Goal: Task Accomplishment & Management: Manage account settings

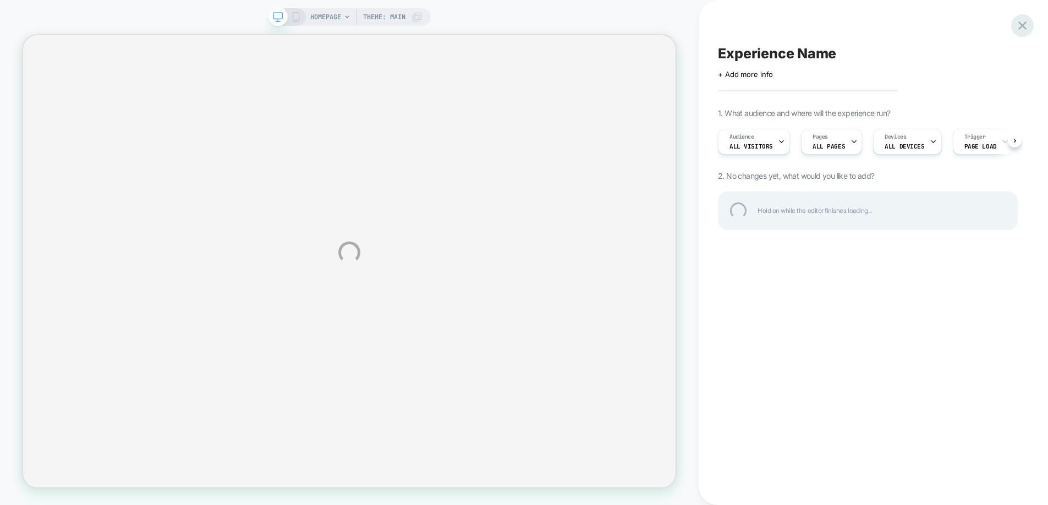
click at [1025, 24] on div at bounding box center [1022, 25] width 23 height 23
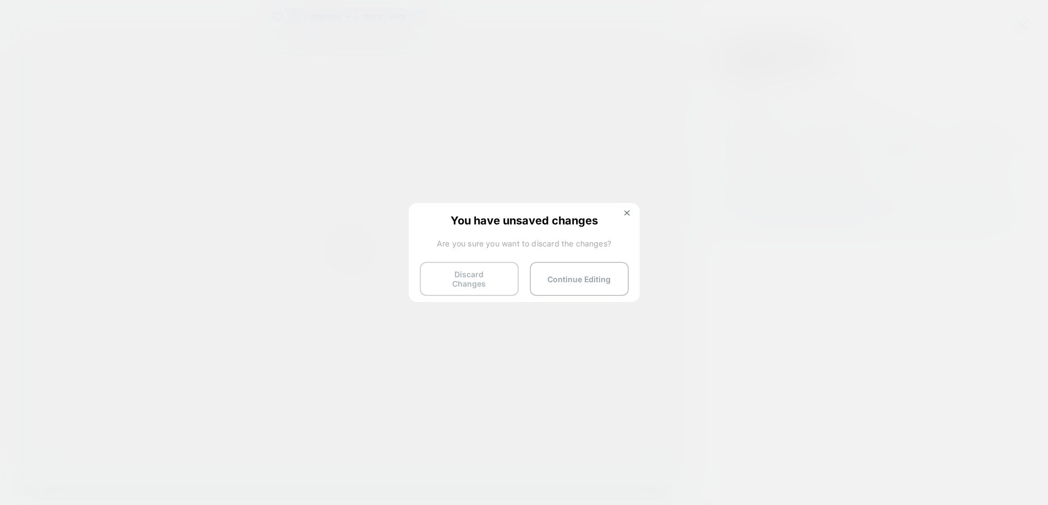
click at [512, 280] on button "Discard Changes" at bounding box center [469, 279] width 99 height 34
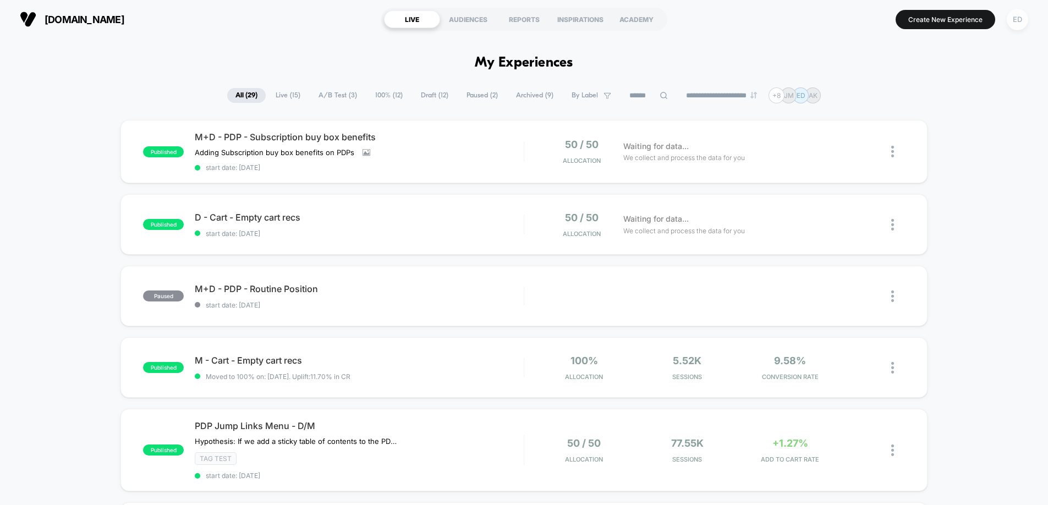
click at [1021, 10] on div "ED" at bounding box center [1017, 19] width 21 height 21
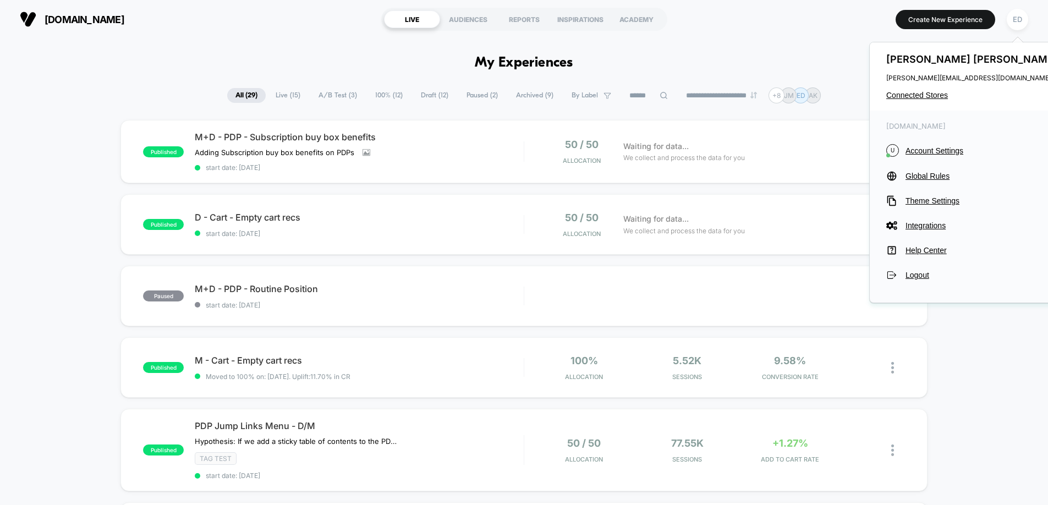
click at [910, 103] on div "[PERSON_NAME] [PERSON_NAME][EMAIL_ADDRESS][DOMAIN_NAME] Connected Stores" at bounding box center [973, 76] width 207 height 68
click at [909, 99] on span "Connected Stores" at bounding box center [973, 95] width 174 height 9
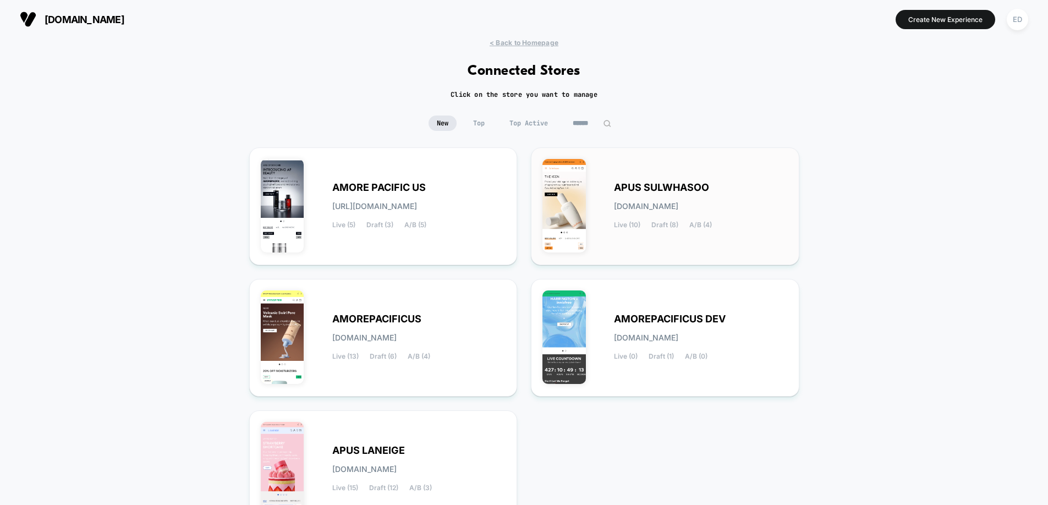
click at [663, 176] on div "APUS SULWHASOO [DOMAIN_NAME] Live (10) Draft (8) A/B (4)" at bounding box center [664, 206] width 245 height 95
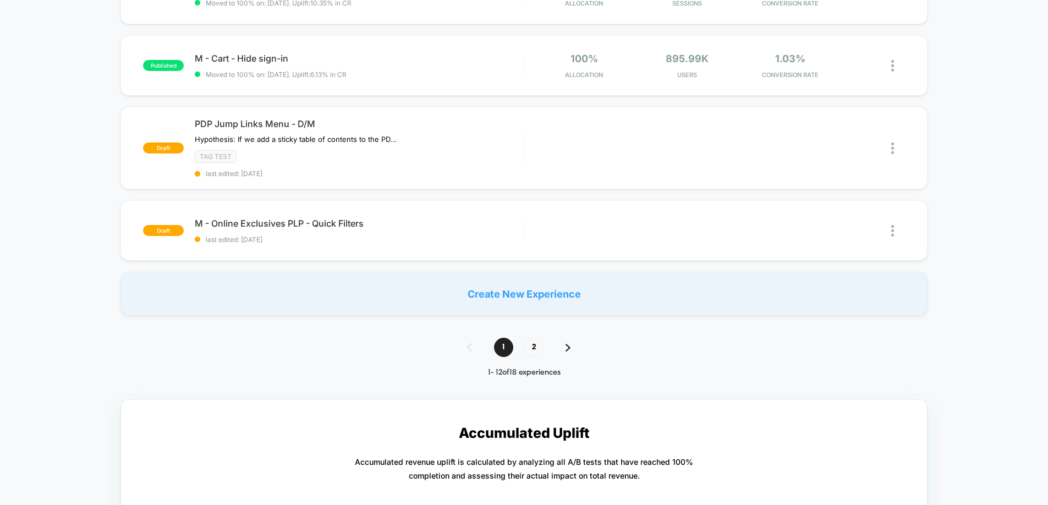
scroll to position [739, 0]
click at [305, 129] on span "PDP Jump Links Menu - D/M" at bounding box center [359, 124] width 329 height 11
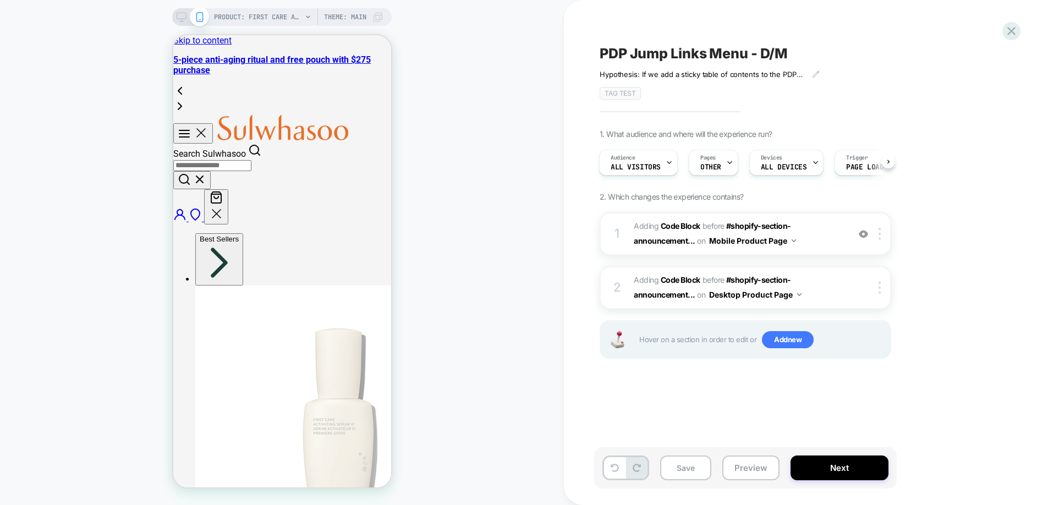
click at [183, 14] on icon at bounding box center [182, 17] width 10 height 10
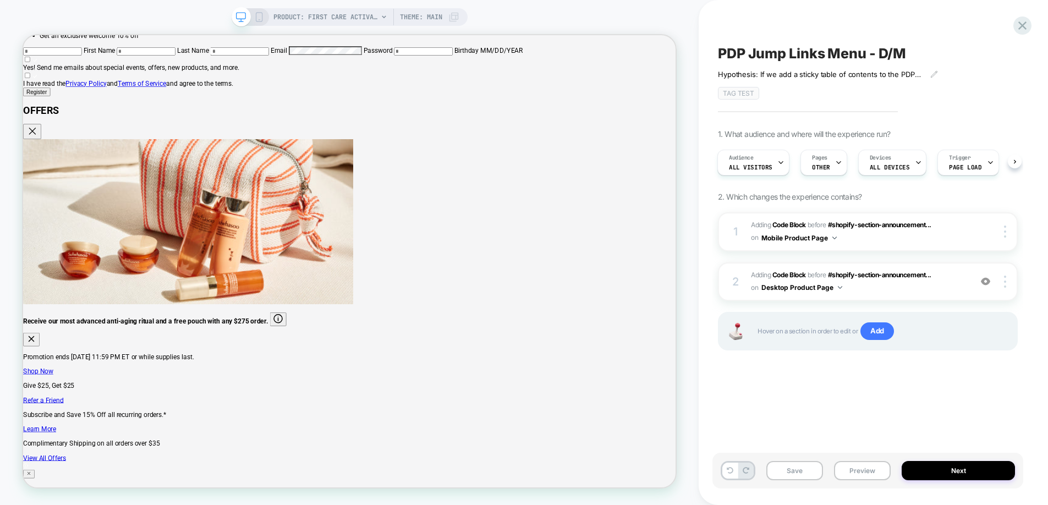
scroll to position [2994, 0]
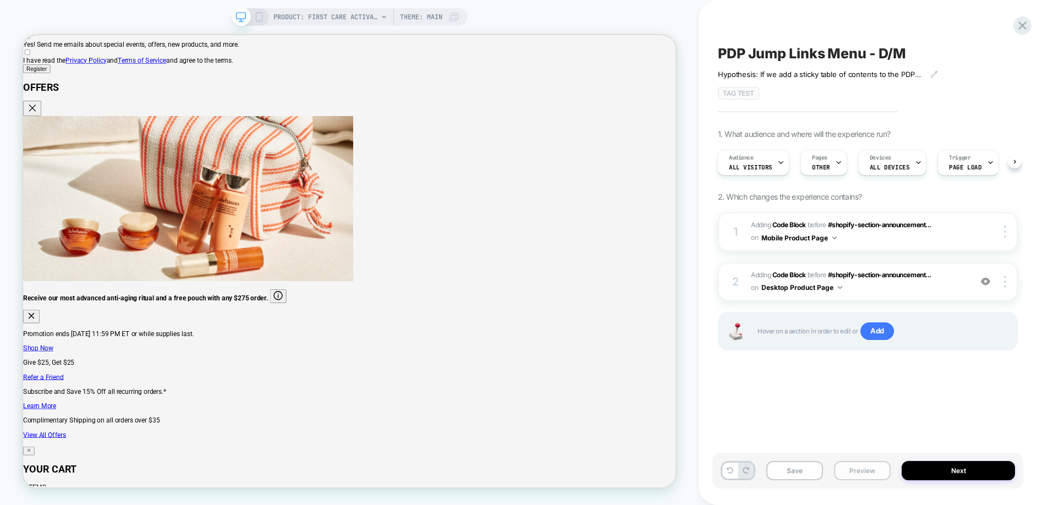
click at [876, 470] on button "Preview" at bounding box center [862, 470] width 57 height 19
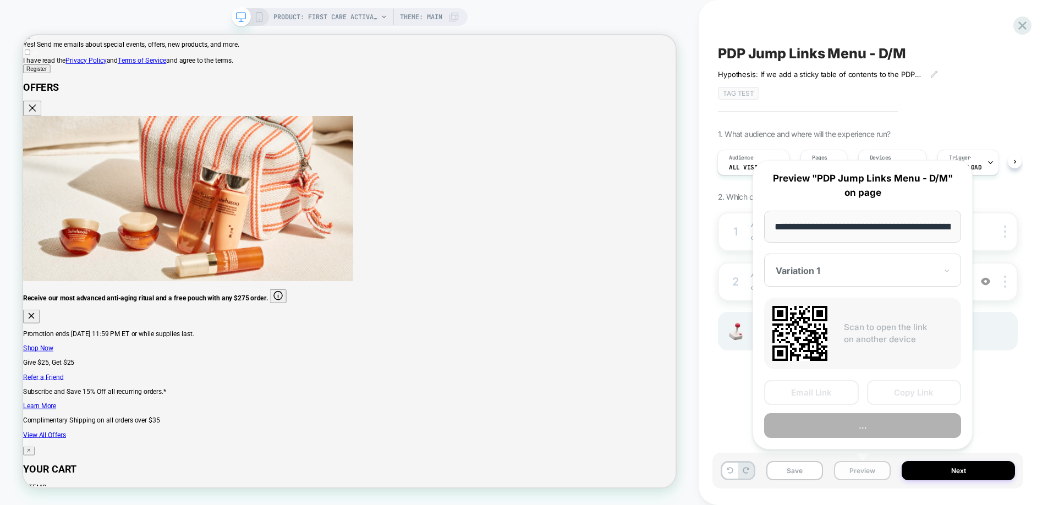
scroll to position [0, 185]
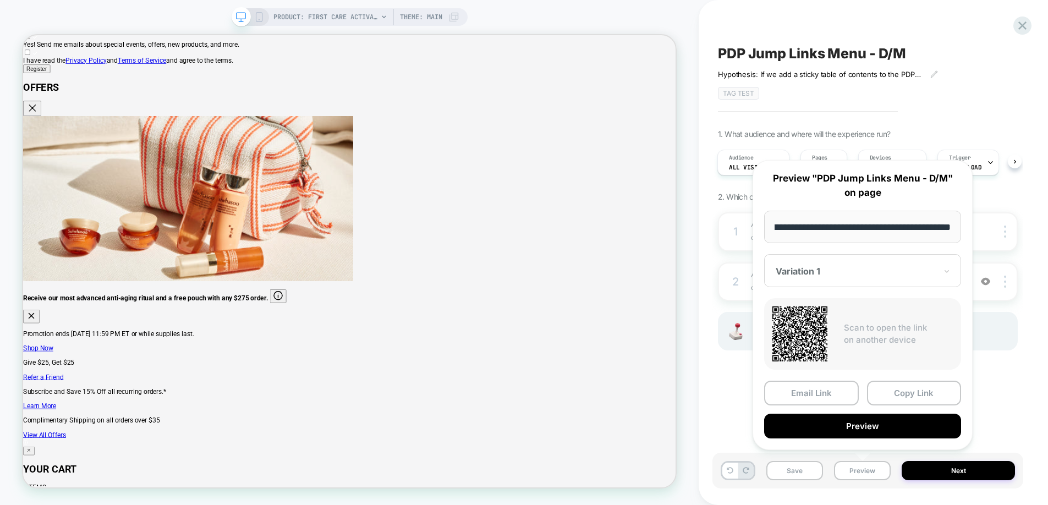
click at [854, 423] on button "Preview" at bounding box center [862, 426] width 197 height 25
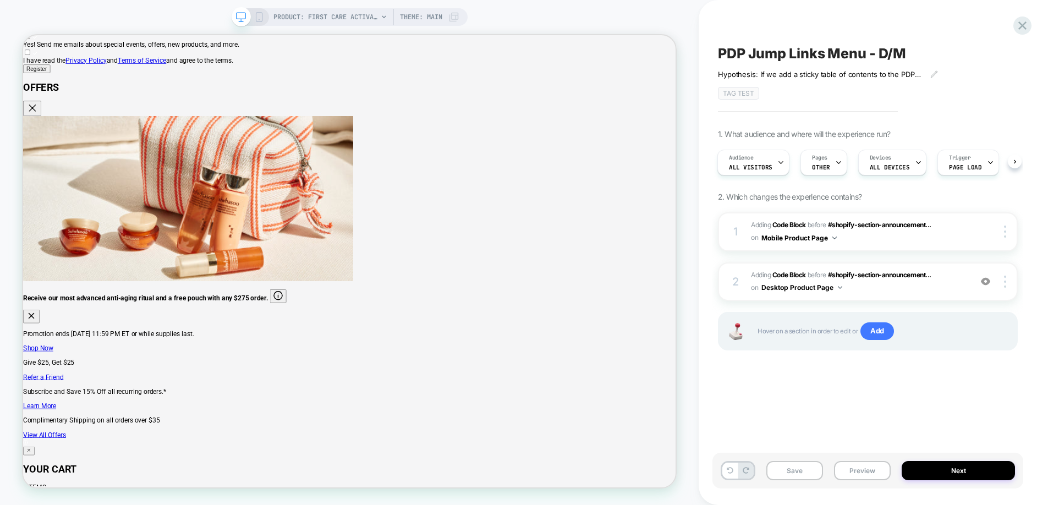
click at [256, 15] on icon at bounding box center [259, 17] width 10 height 10
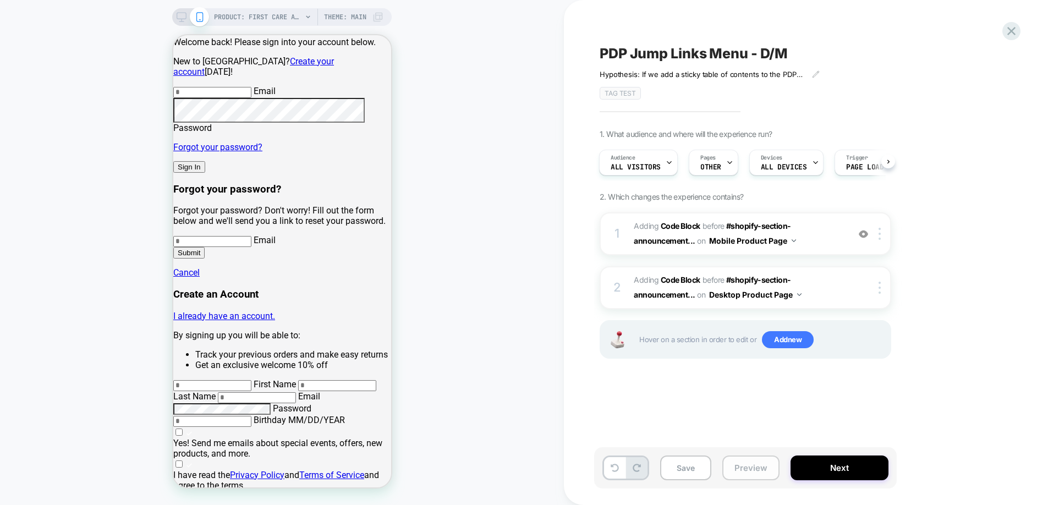
scroll to position [2782, 0]
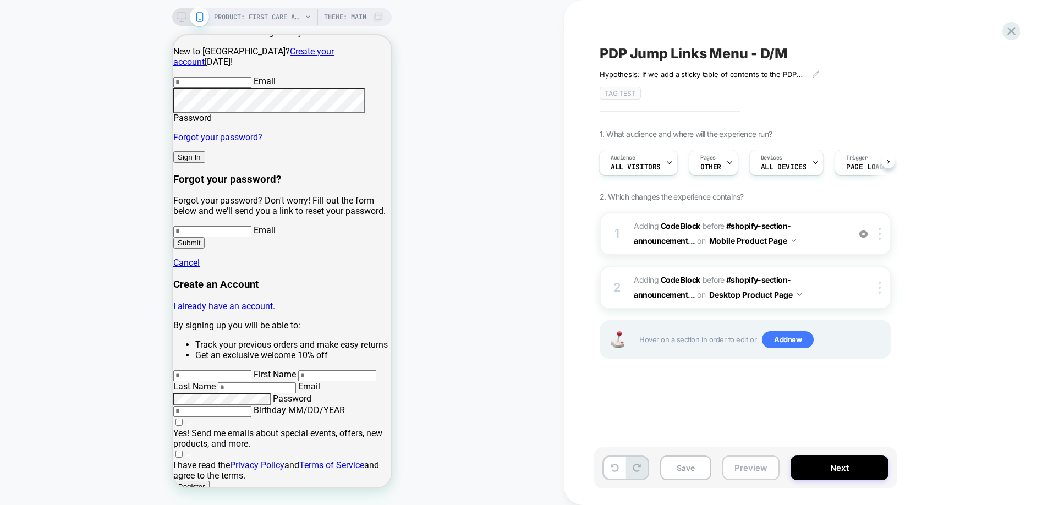
click at [739, 469] on button "Preview" at bounding box center [750, 468] width 57 height 25
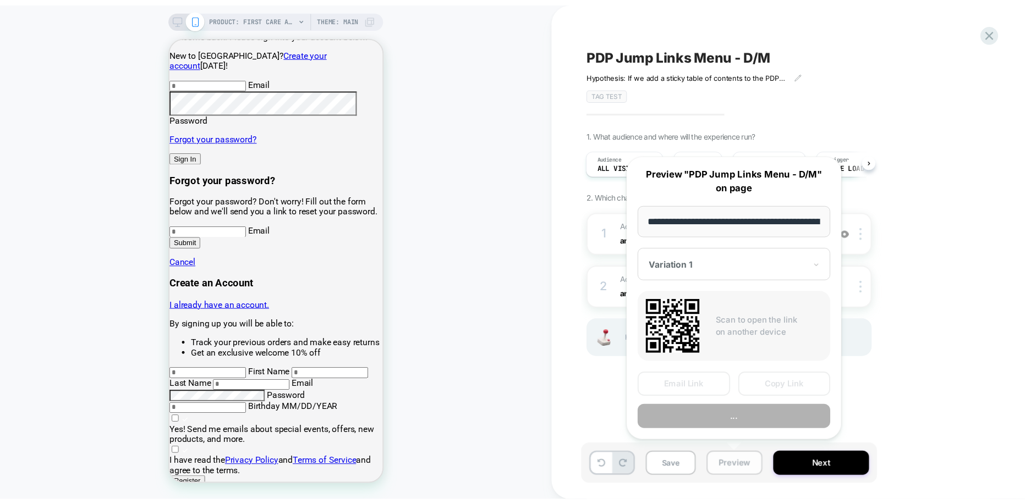
scroll to position [0, 185]
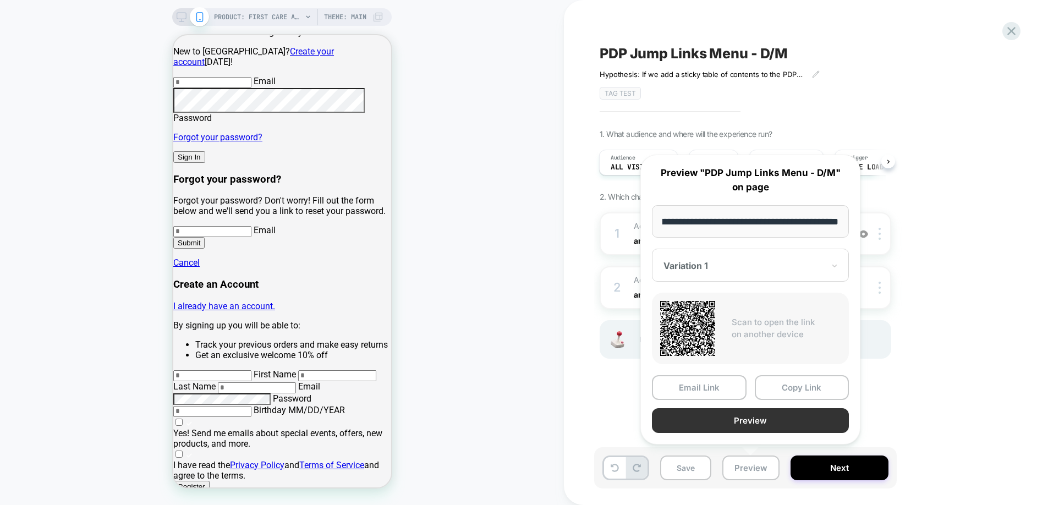
click at [726, 421] on button "Preview" at bounding box center [750, 420] width 197 height 25
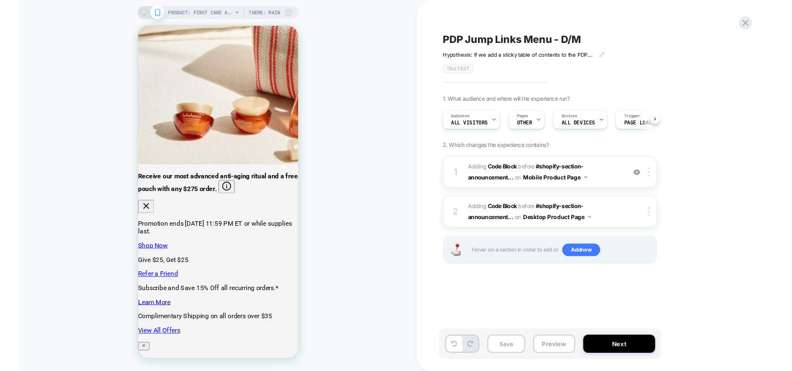
scroll to position [0, 1]
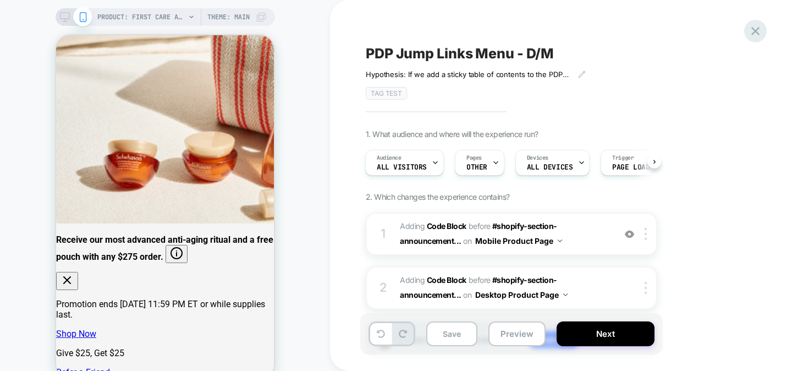
click at [754, 38] on icon at bounding box center [755, 31] width 15 height 15
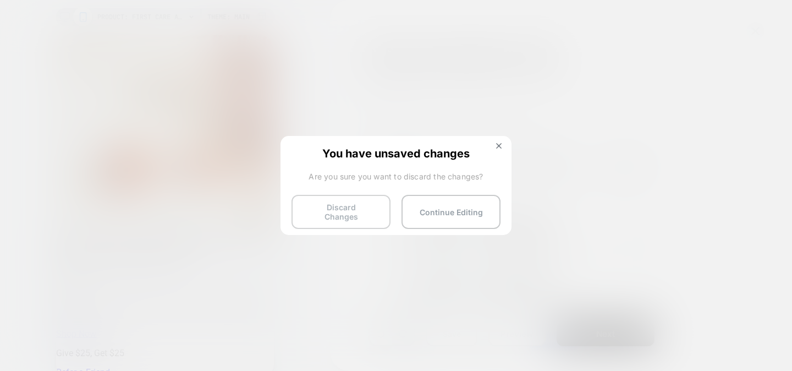
click at [360, 199] on button "Discard Changes" at bounding box center [341, 212] width 99 height 34
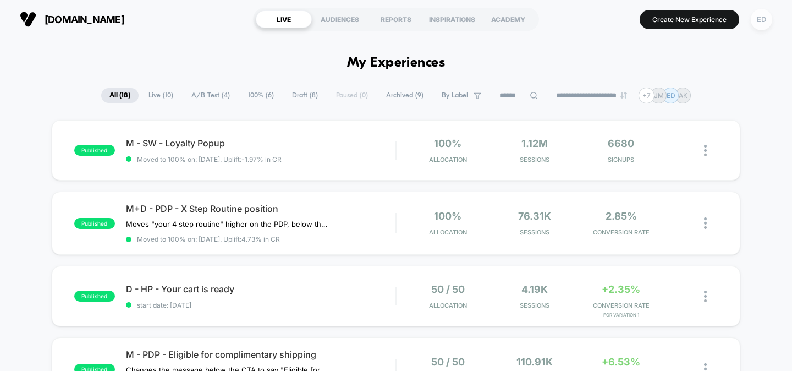
click at [760, 19] on div "ED" at bounding box center [761, 19] width 21 height 21
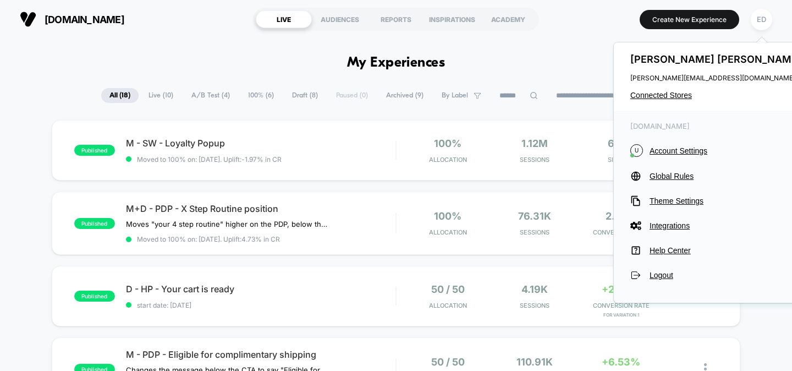
click at [643, 89] on div "[PERSON_NAME] [PERSON_NAME][EMAIL_ADDRESS][DOMAIN_NAME] Connected Stores" at bounding box center [717, 76] width 207 height 68
click at [641, 94] on span "Connected Stores" at bounding box center [717, 95] width 174 height 9
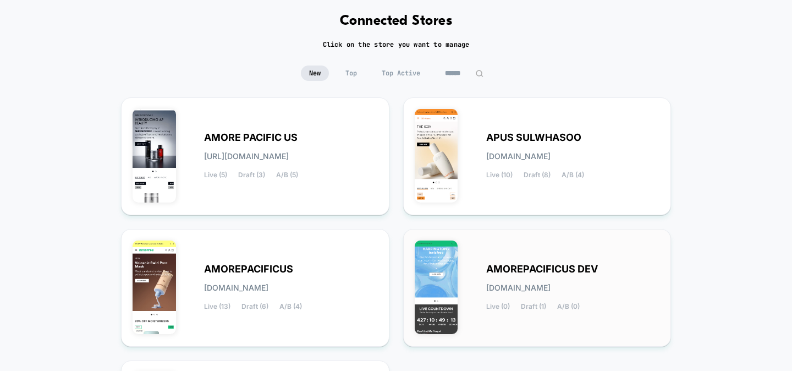
scroll to position [58, 0]
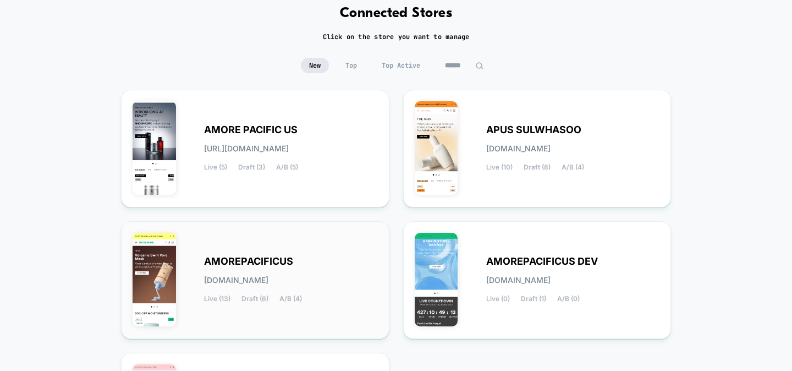
click at [267, 257] on span "AMOREPACIFICUS" at bounding box center [248, 261] width 89 height 8
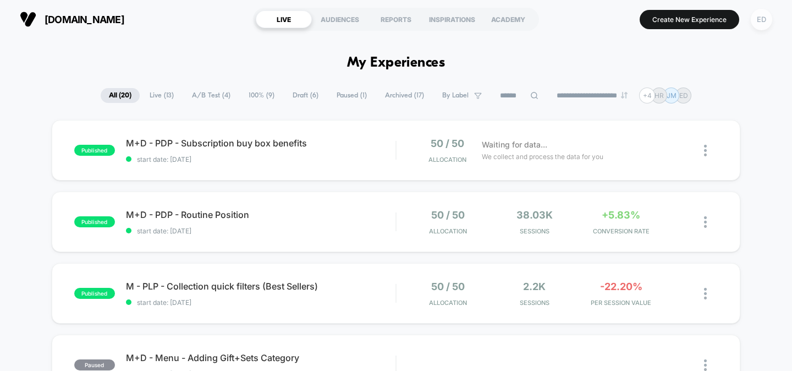
click at [767, 19] on div "ED" at bounding box center [761, 19] width 21 height 21
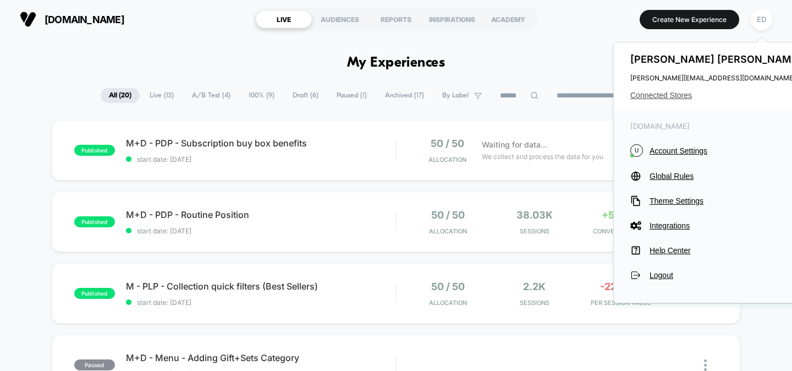
click at [672, 95] on span "Connected Stores" at bounding box center [717, 95] width 174 height 9
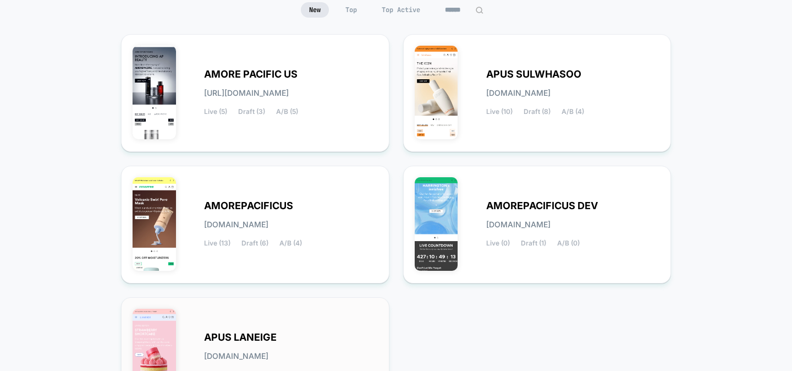
scroll to position [246, 0]
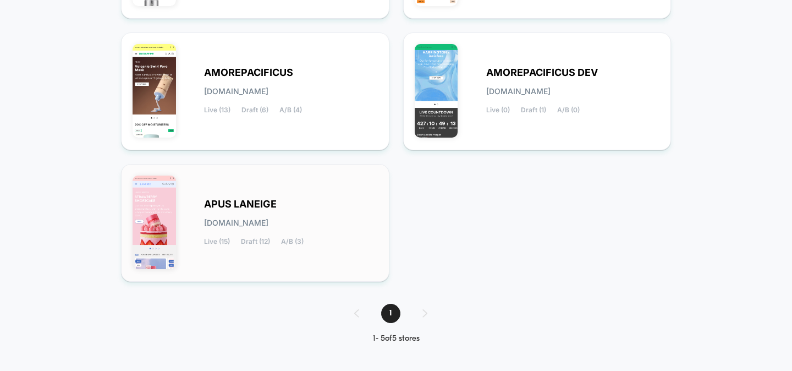
click at [213, 205] on span "APUS LANEIGE" at bounding box center [240, 204] width 73 height 8
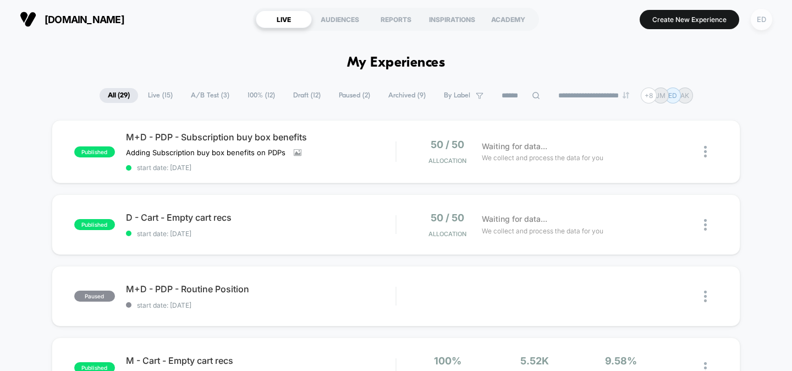
click at [763, 13] on div "ED" at bounding box center [761, 19] width 21 height 21
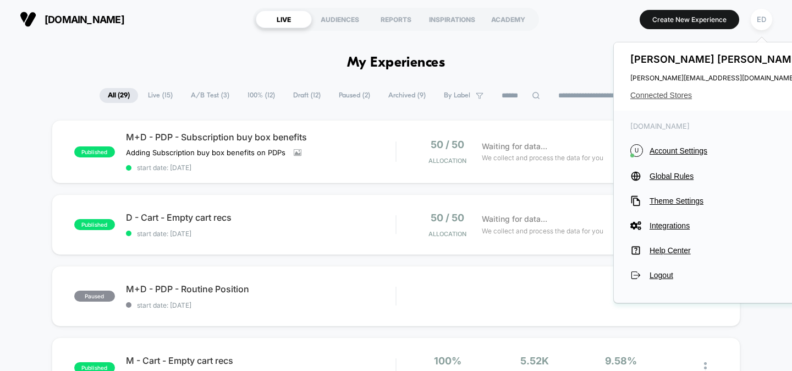
click at [684, 92] on span "Connected Stores" at bounding box center [717, 95] width 174 height 9
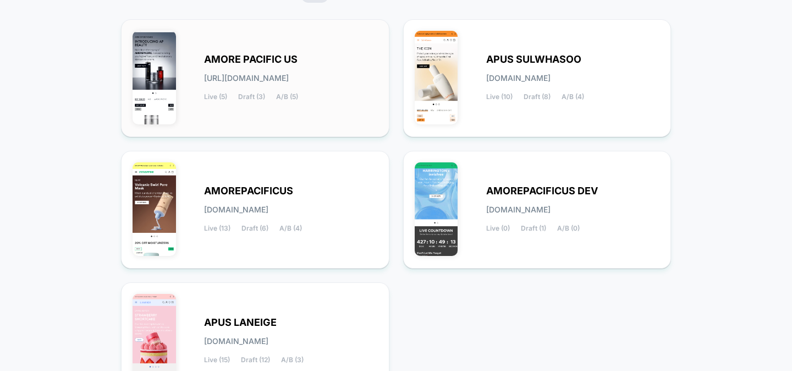
click at [245, 69] on div "AMORE PACIFIC US [URL][DOMAIN_NAME] Live (5) Draft (3) A/B (5)" at bounding box center [291, 78] width 174 height 45
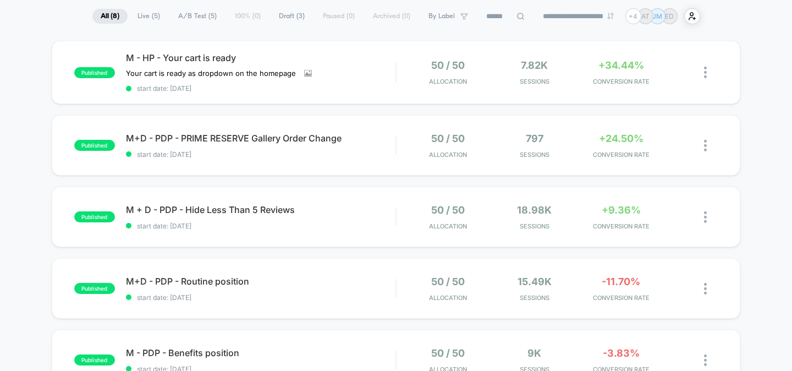
scroll to position [81, 0]
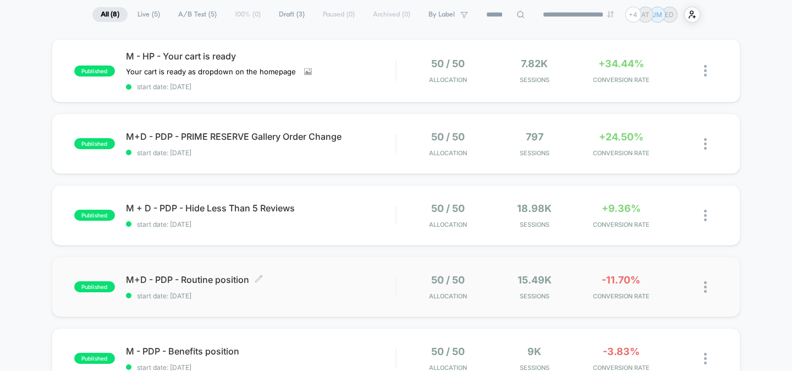
click at [194, 276] on span "M+D - PDP - Routine position Click to edit experience details" at bounding box center [261, 279] width 270 height 11
